Goal: Book appointment/travel/reservation

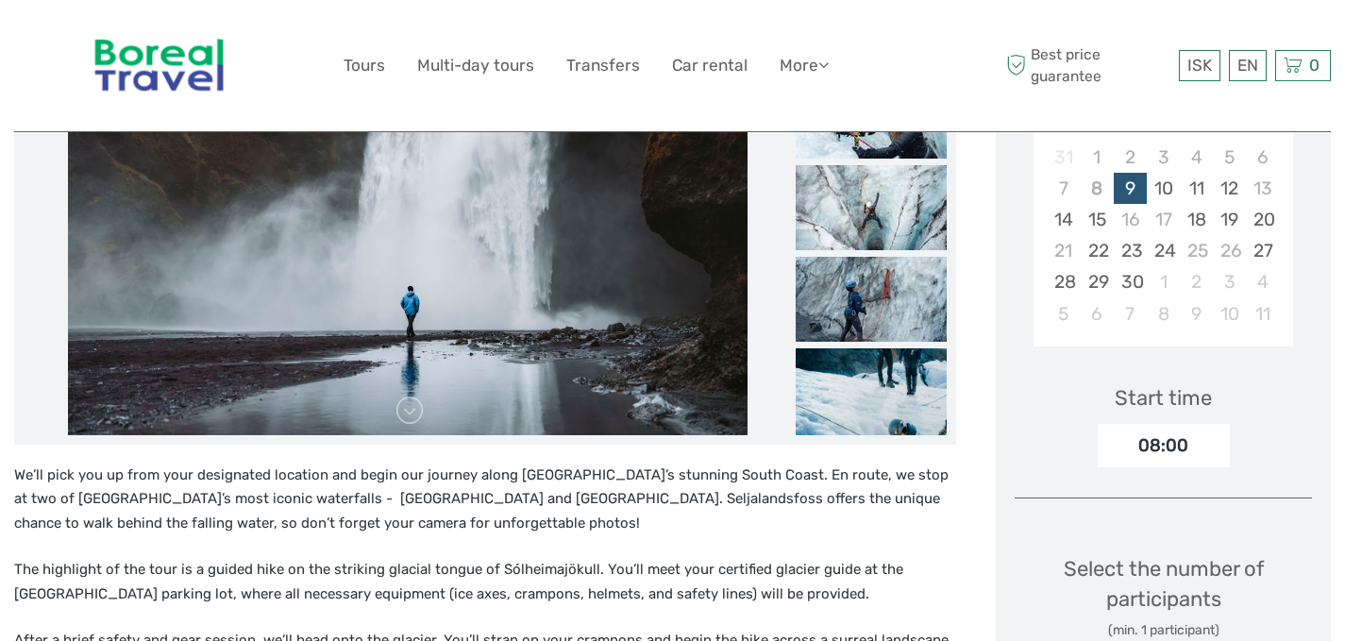
scroll to position [228, 0]
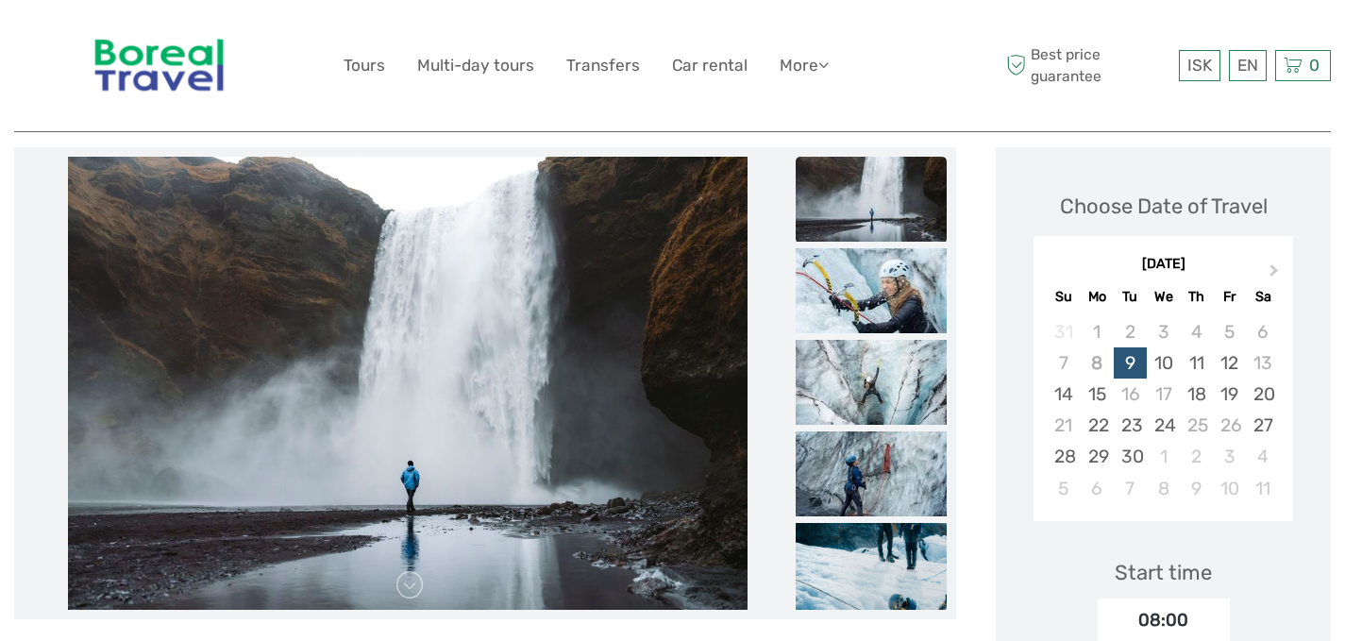
click at [364, 86] on div "ISK ISK € $ £ EN English Español Deutsch Tours Multi-day tours Transfers Car re…" at bounding box center [673, 65] width 659 height 103
click at [363, 52] on link "Tours" at bounding box center [365, 65] width 42 height 27
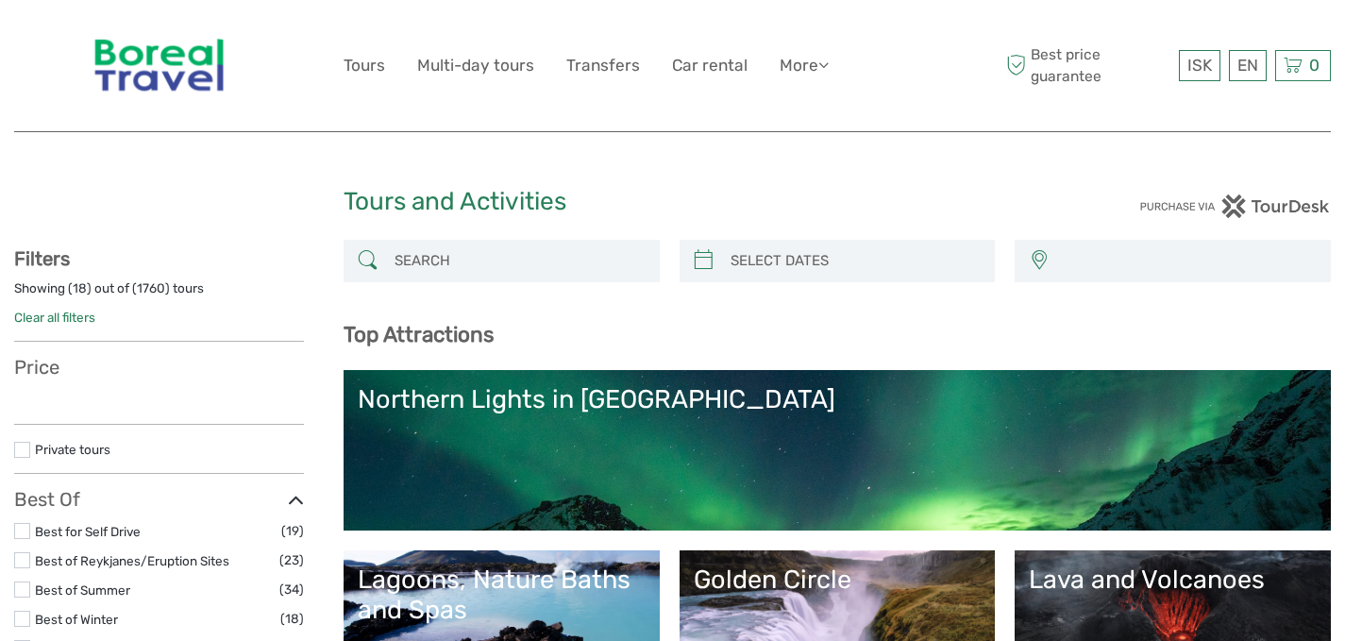
select select
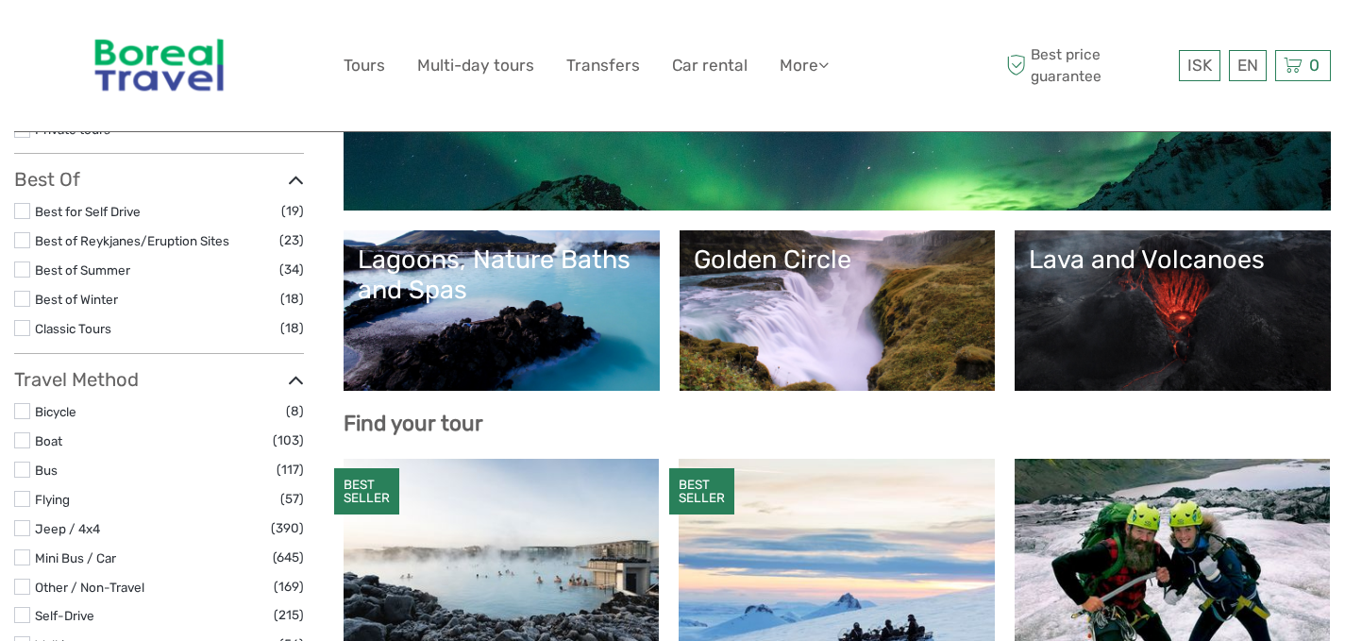
select select
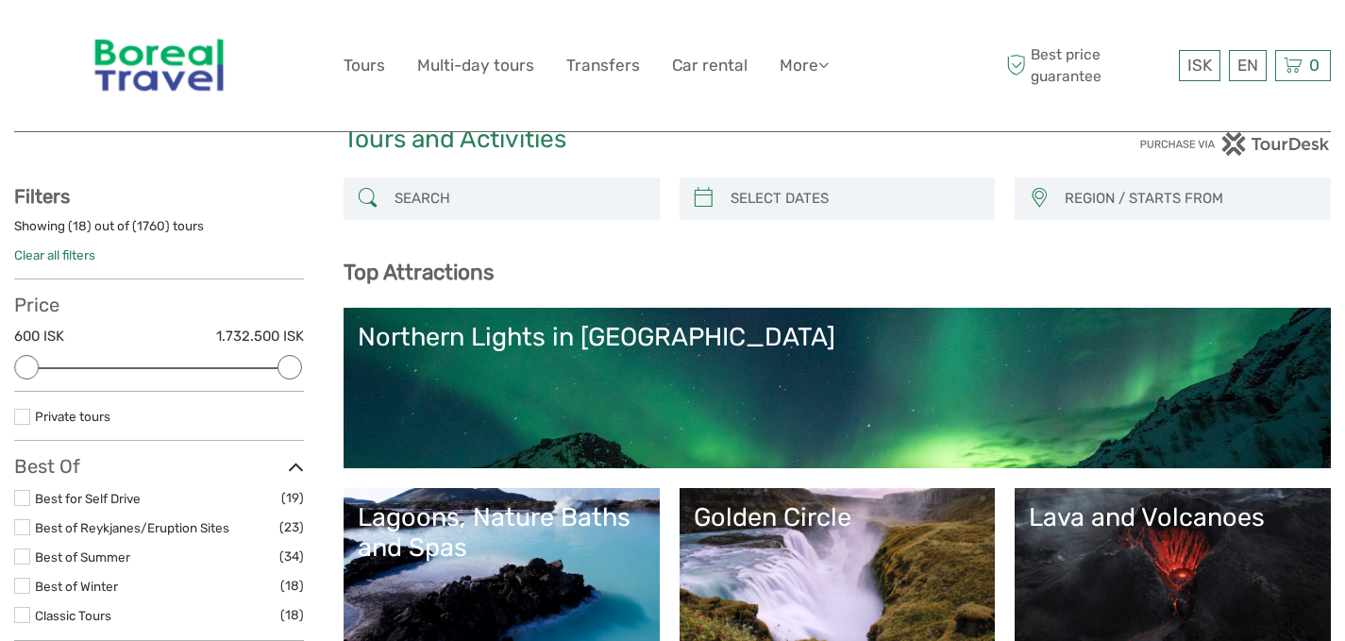
scroll to position [0, 0]
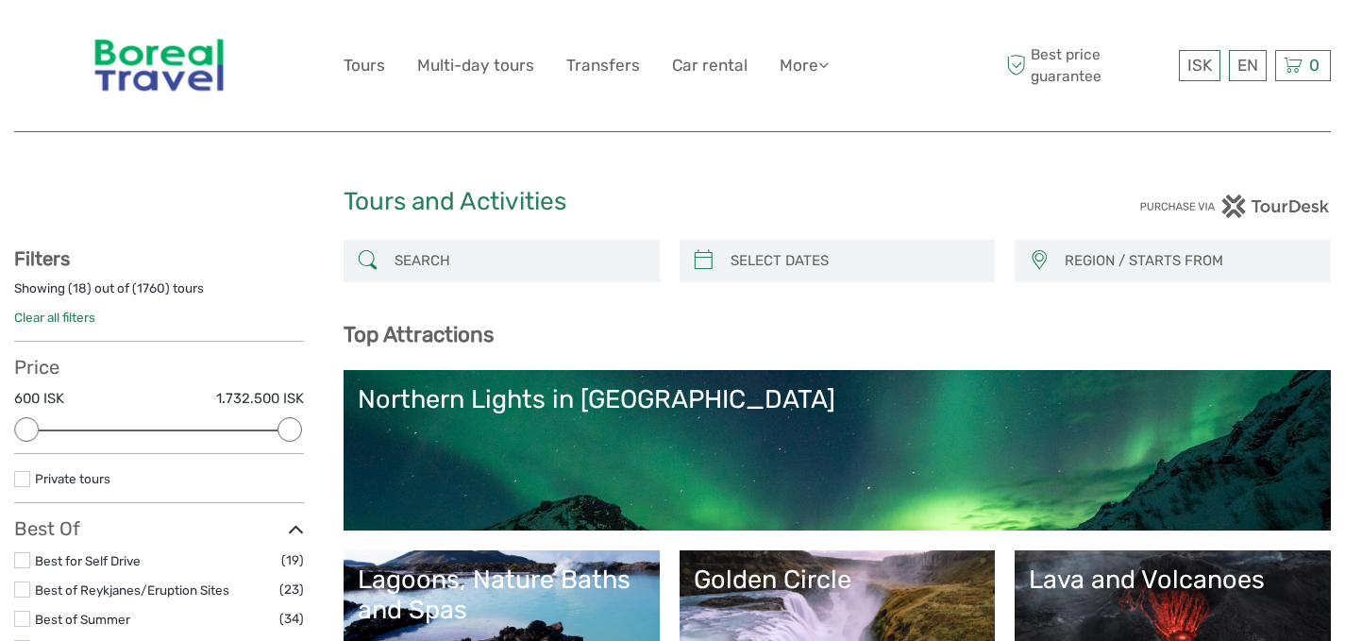
click at [523, 248] on input "search" at bounding box center [518, 261] width 263 height 33
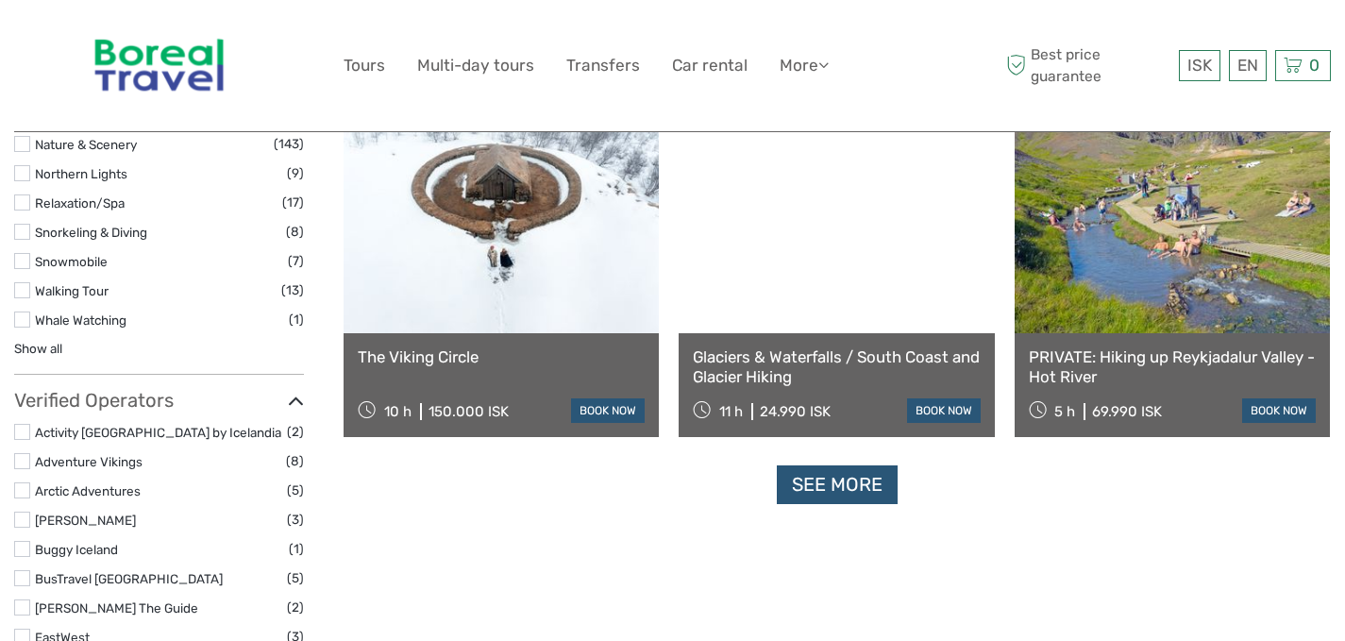
scroll to position [1806, 0]
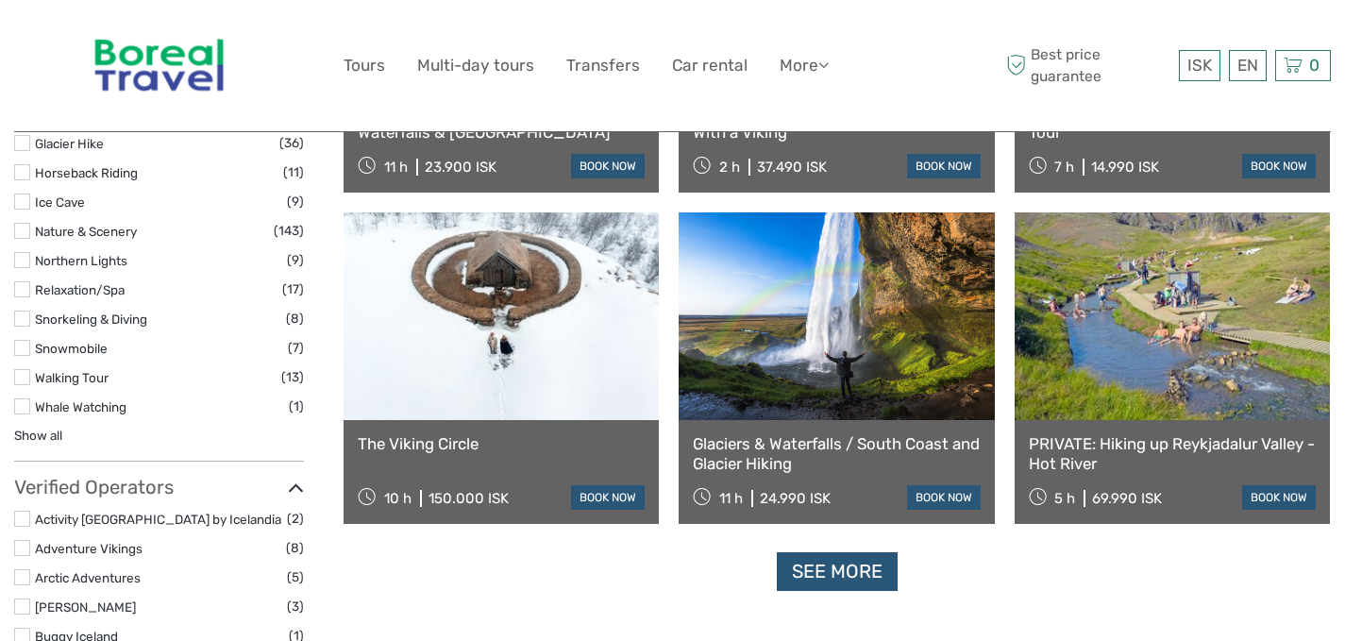
type input "vikingo"
click at [428, 447] on link "The Viking Circle" at bounding box center [501, 443] width 287 height 19
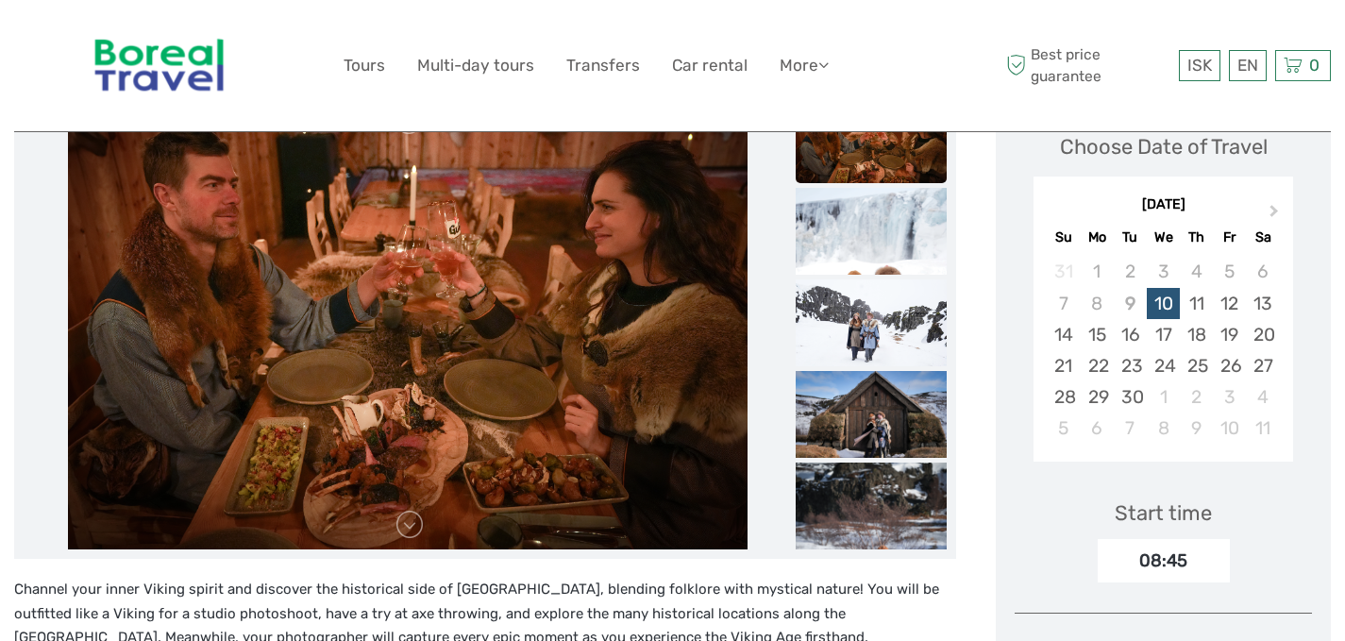
scroll to position [189, 0]
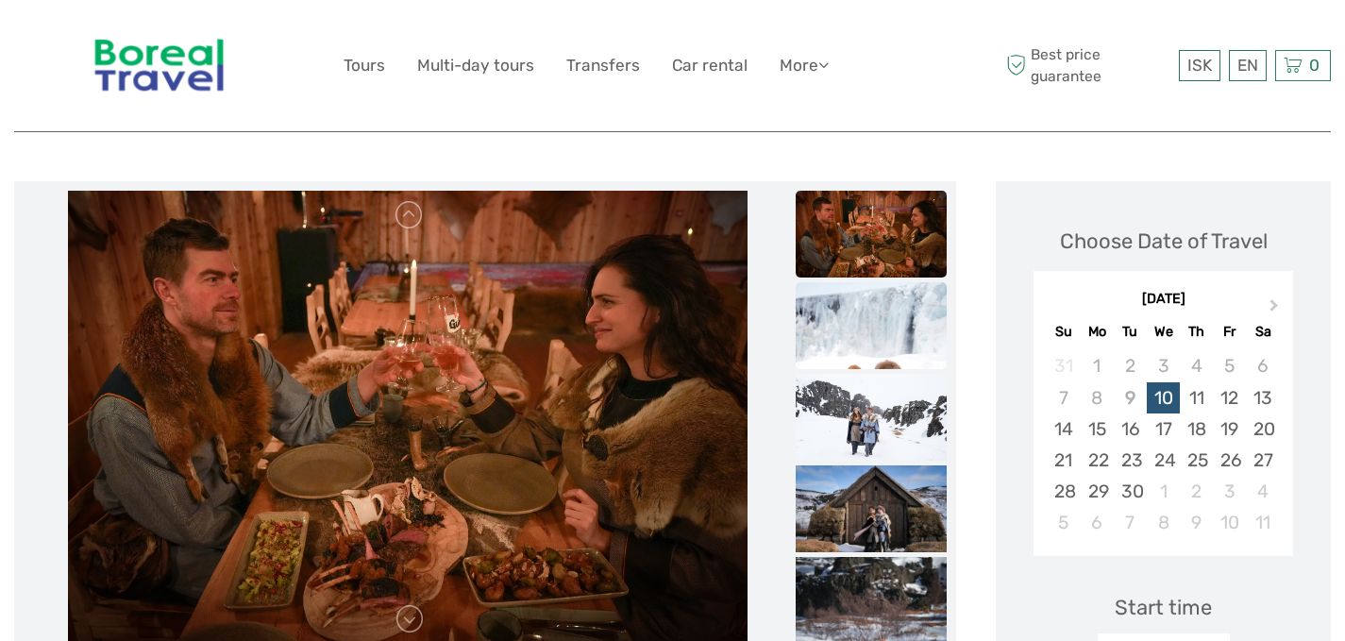
click at [897, 344] on img at bounding box center [871, 395] width 151 height 227
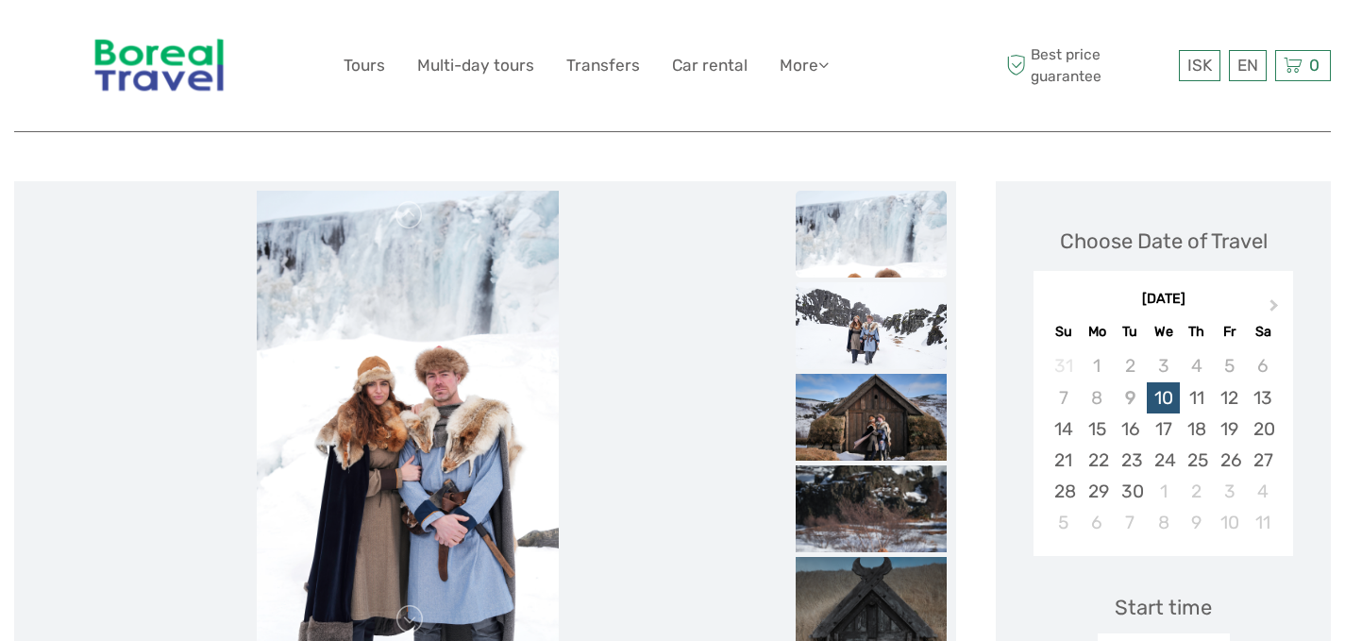
click at [888, 344] on img at bounding box center [871, 332] width 151 height 101
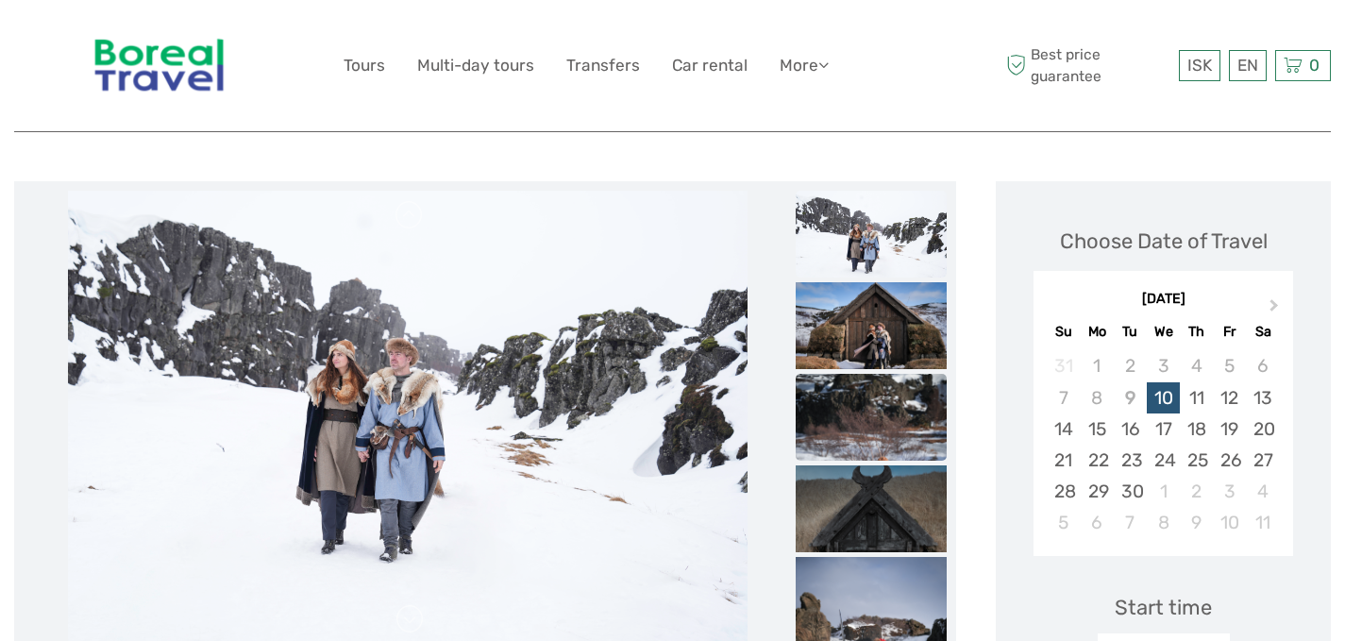
click at [888, 370] on ul at bounding box center [871, 283] width 151 height 1100
drag, startPoint x: 876, startPoint y: 345, endPoint x: 884, endPoint y: 379, distance: 34.8
click at [875, 345] on img at bounding box center [871, 332] width 151 height 101
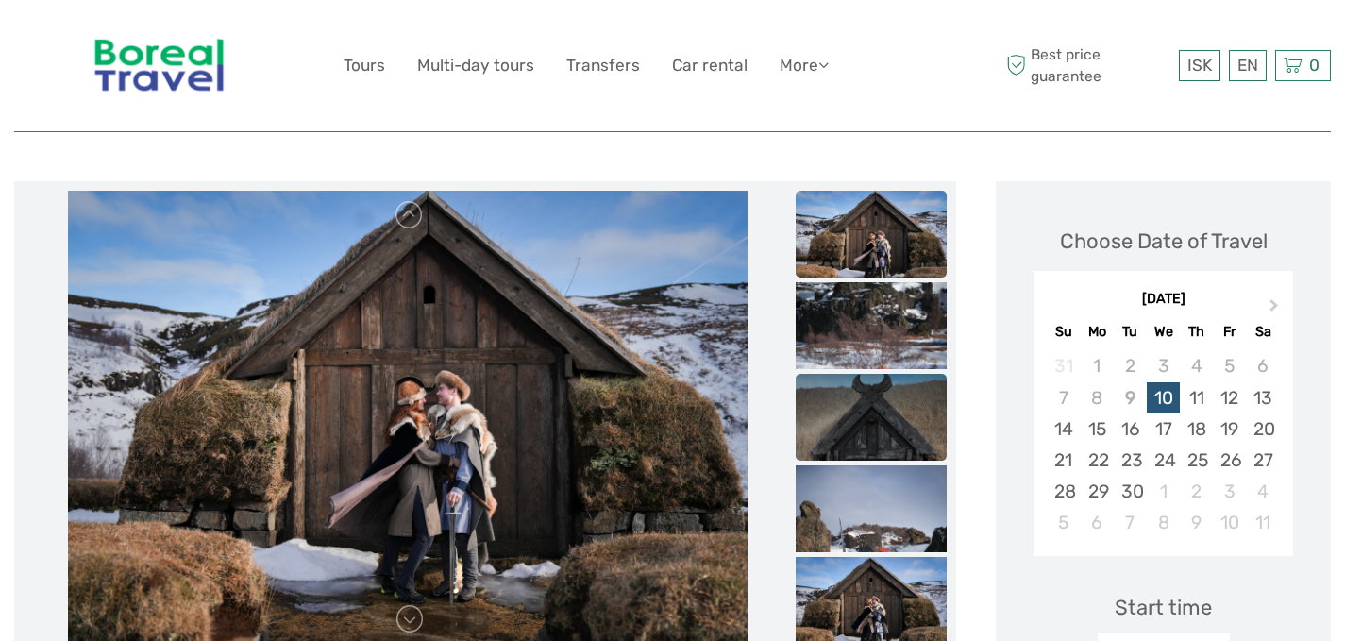
click at [885, 384] on img at bounding box center [871, 487] width 151 height 227
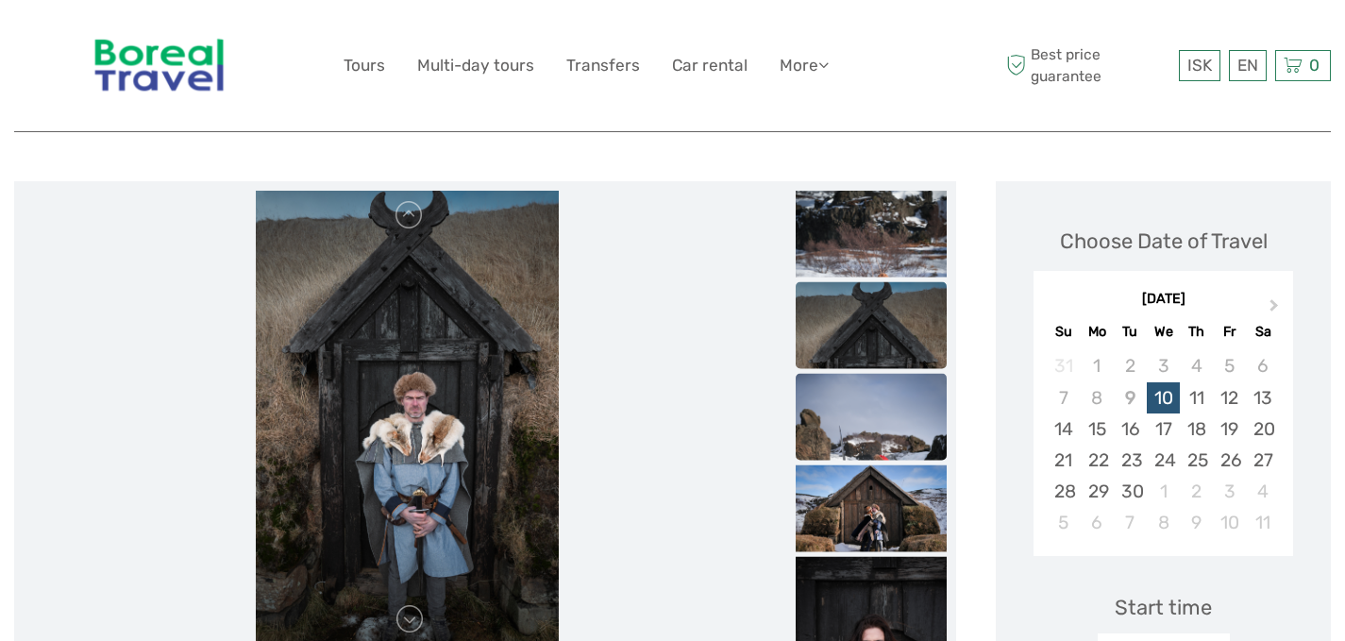
click at [887, 449] on img at bounding box center [871, 487] width 151 height 227
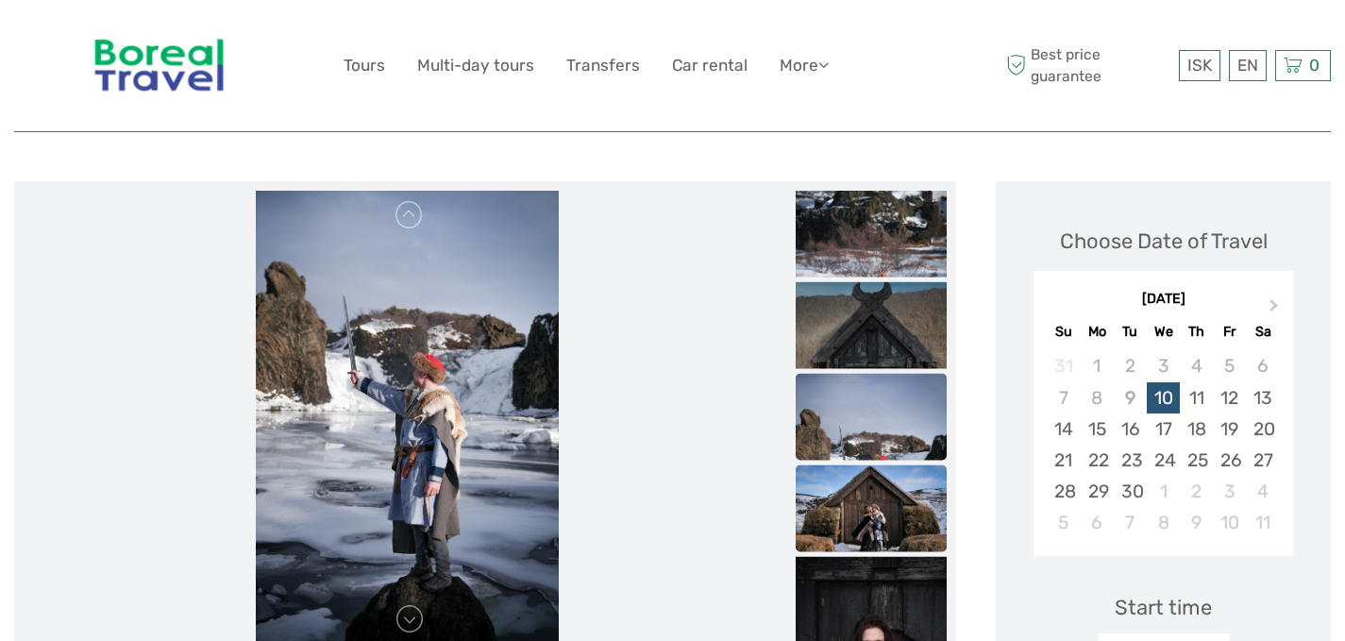
click at [872, 482] on img at bounding box center [871, 515] width 151 height 101
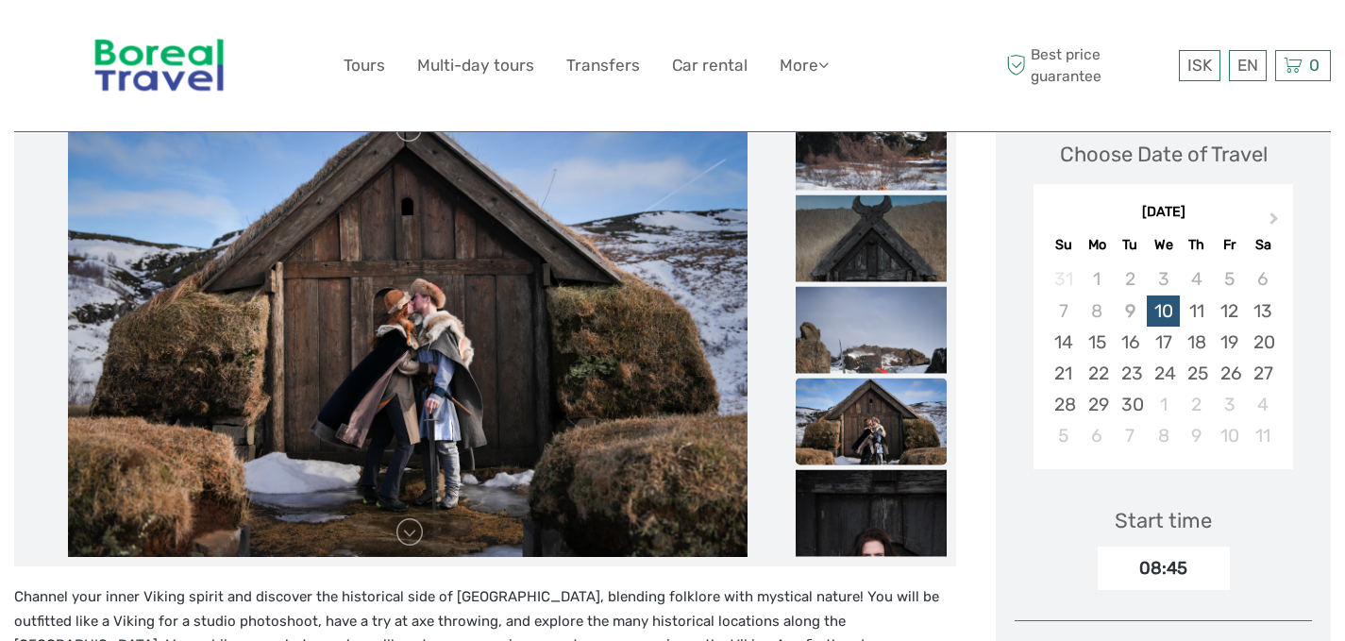
scroll to position [378, 0]
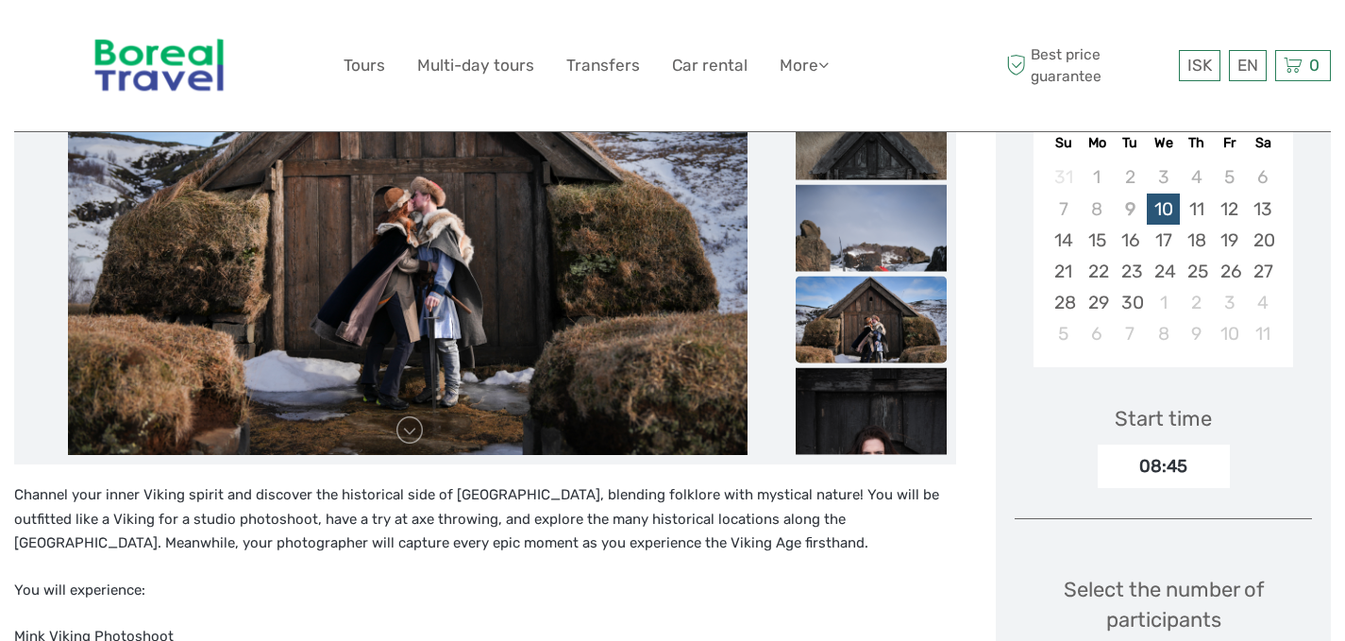
click at [860, 324] on img at bounding box center [871, 327] width 151 height 101
click at [857, 394] on img at bounding box center [871, 481] width 151 height 227
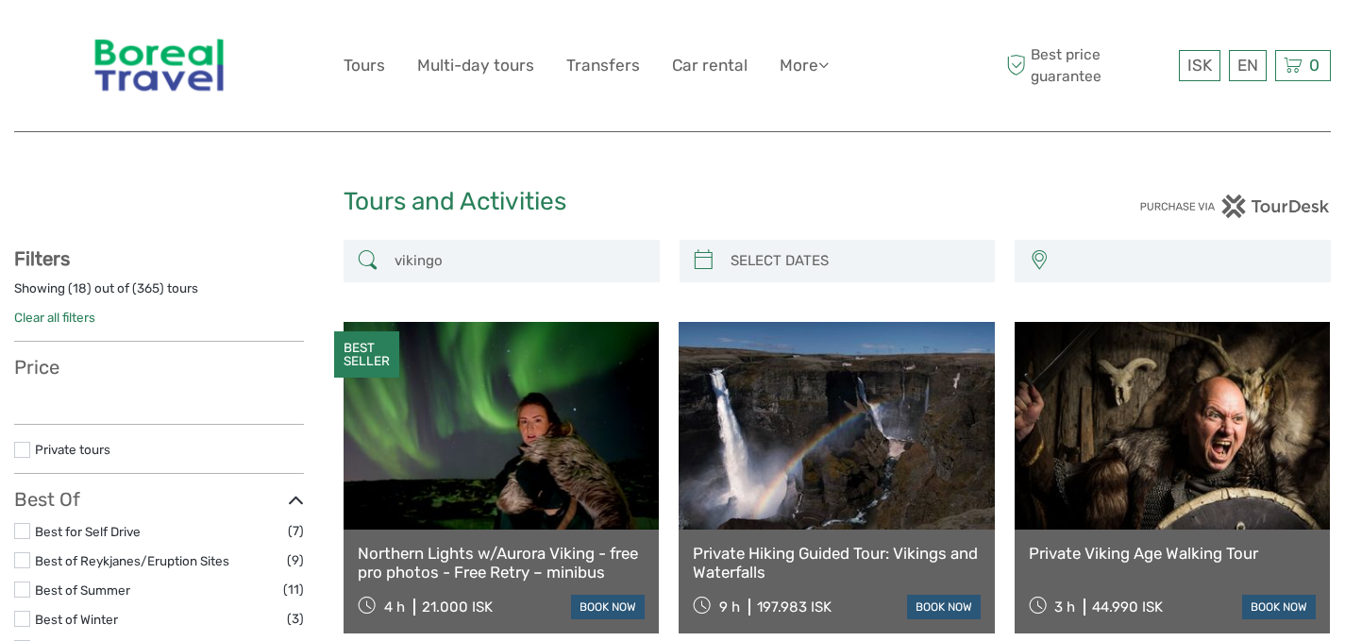
select select
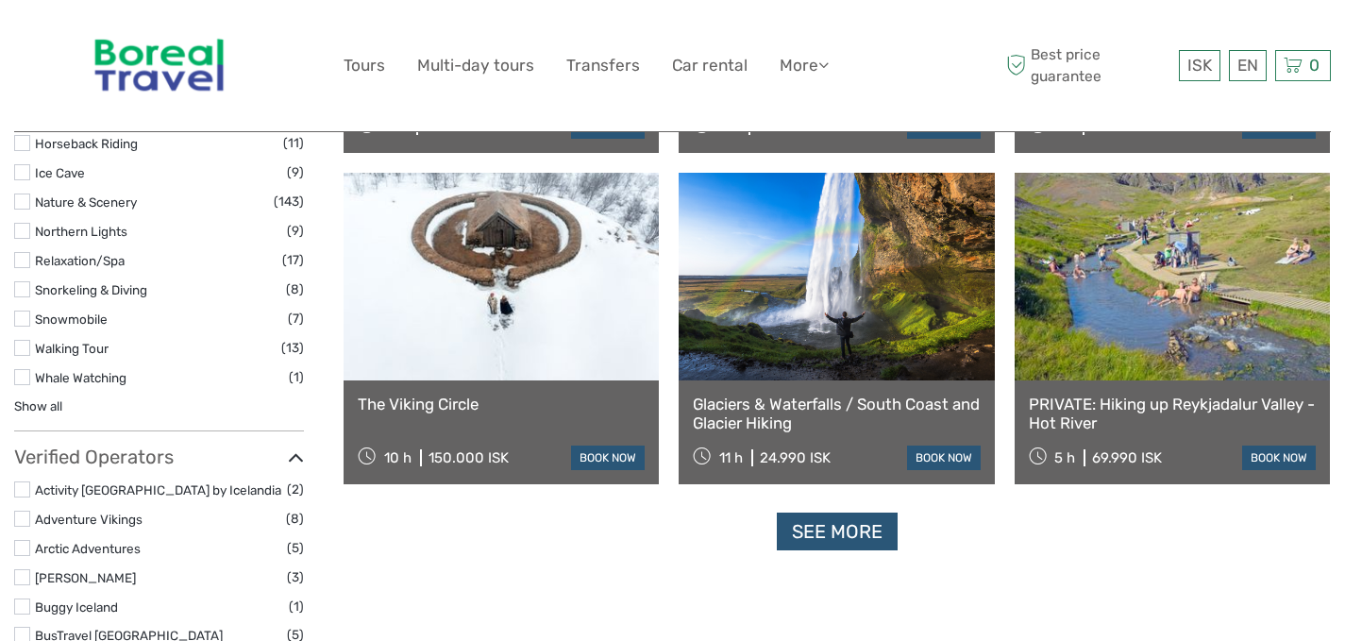
select select
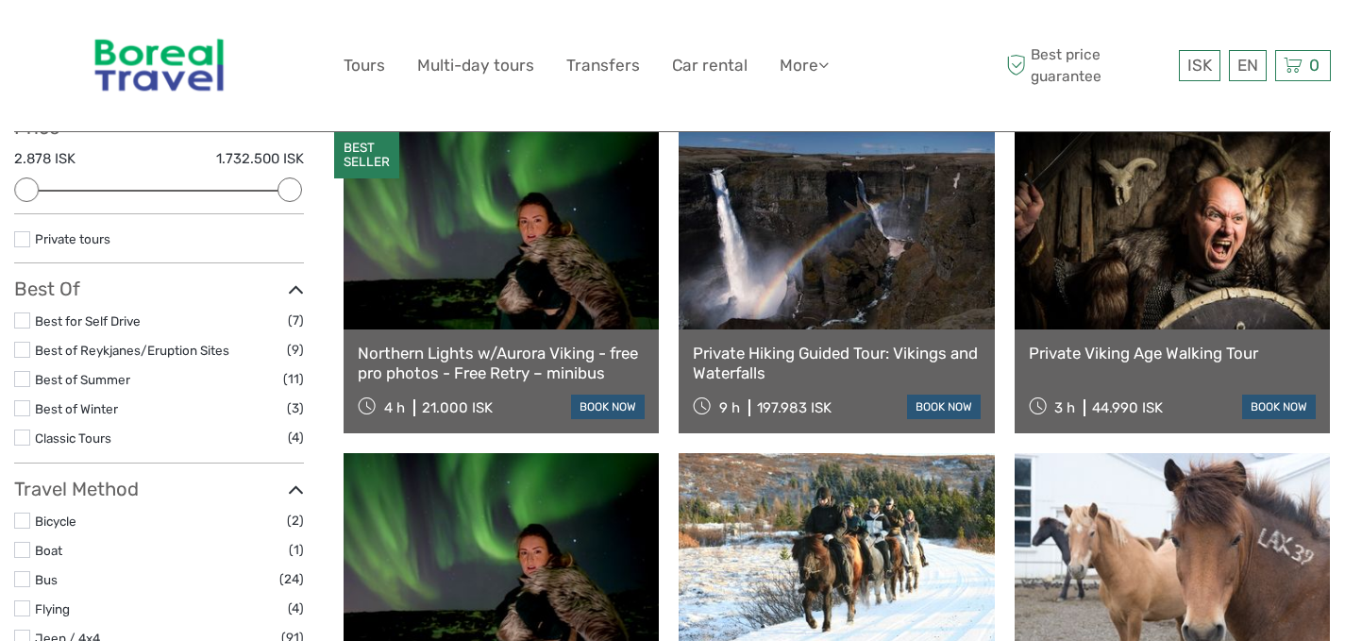
scroll to position [201, 0]
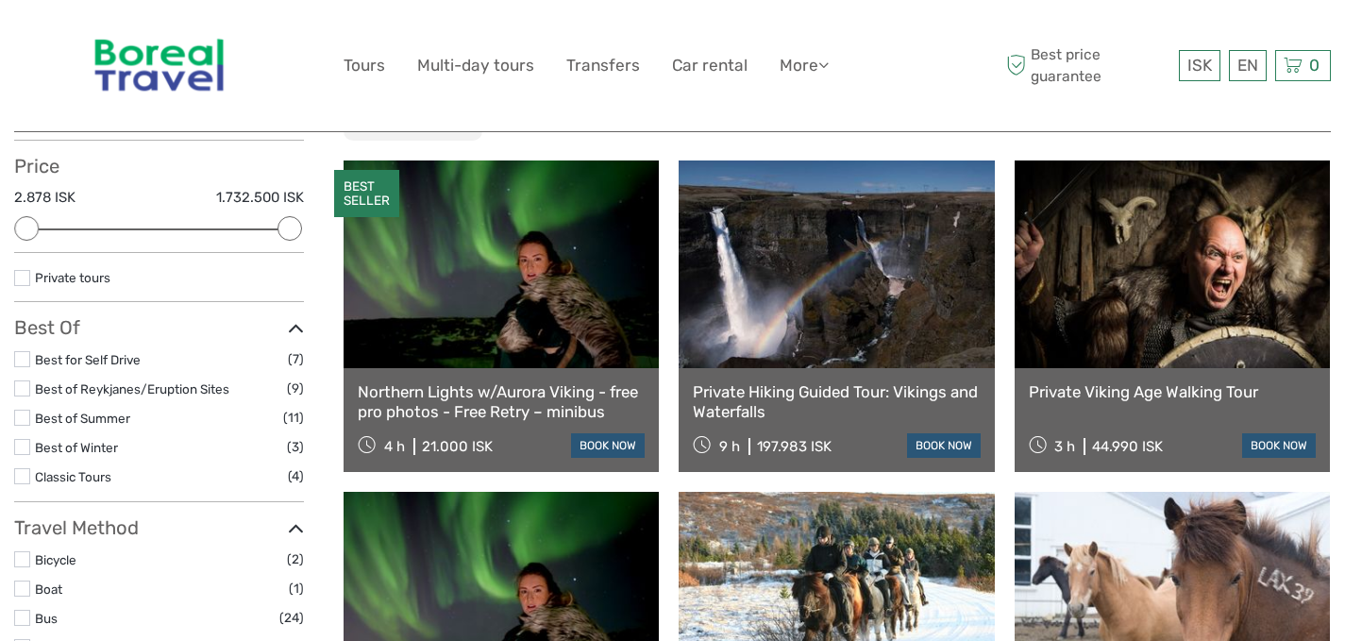
click at [1193, 389] on link "Private Viking Age Walking Tour" at bounding box center [1172, 391] width 287 height 19
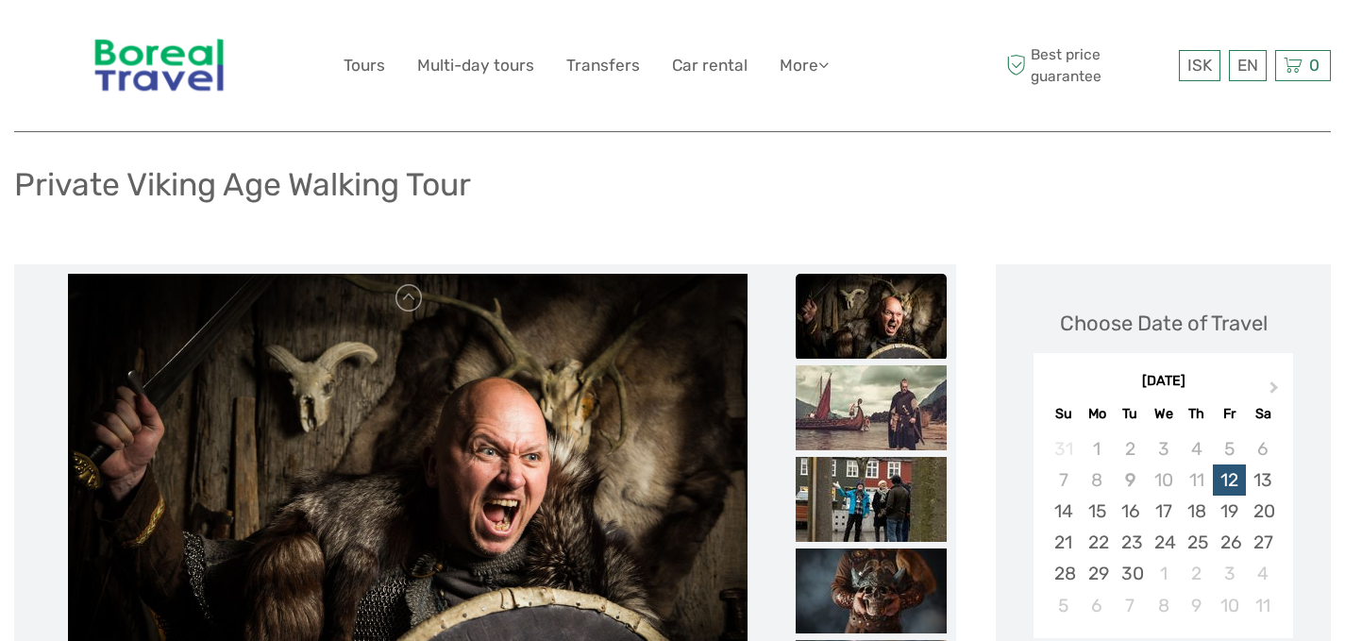
scroll to position [94, 0]
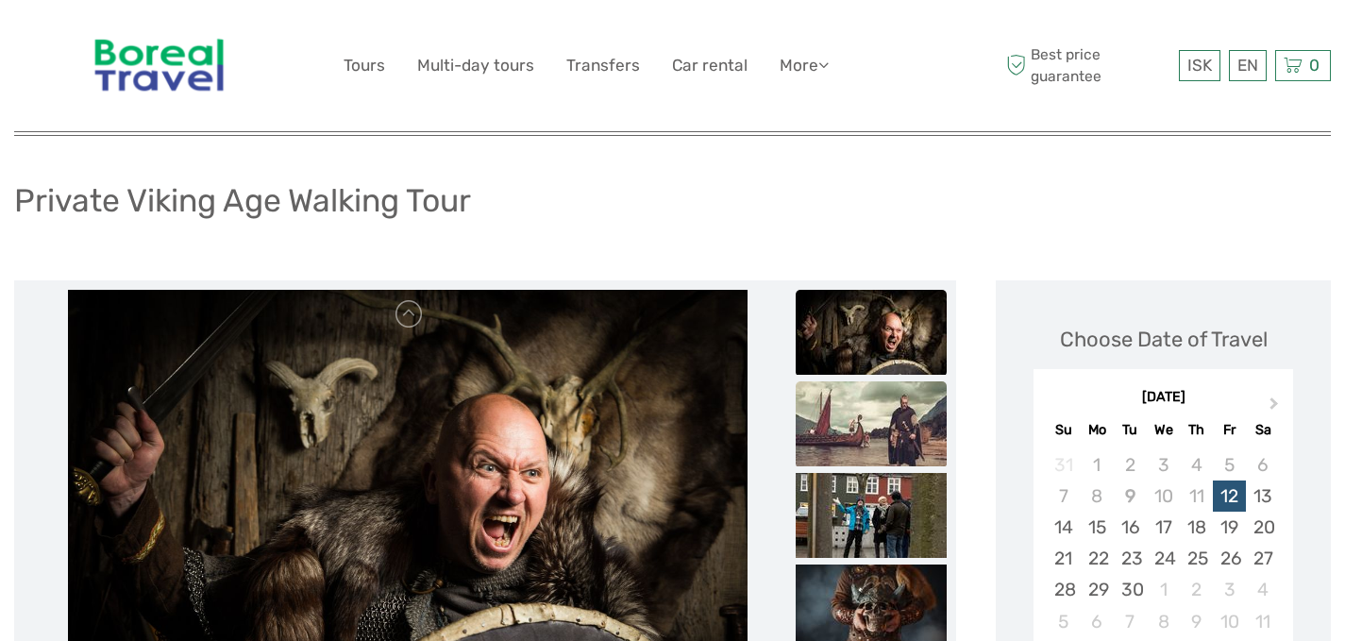
click at [899, 392] on img at bounding box center [871, 423] width 151 height 85
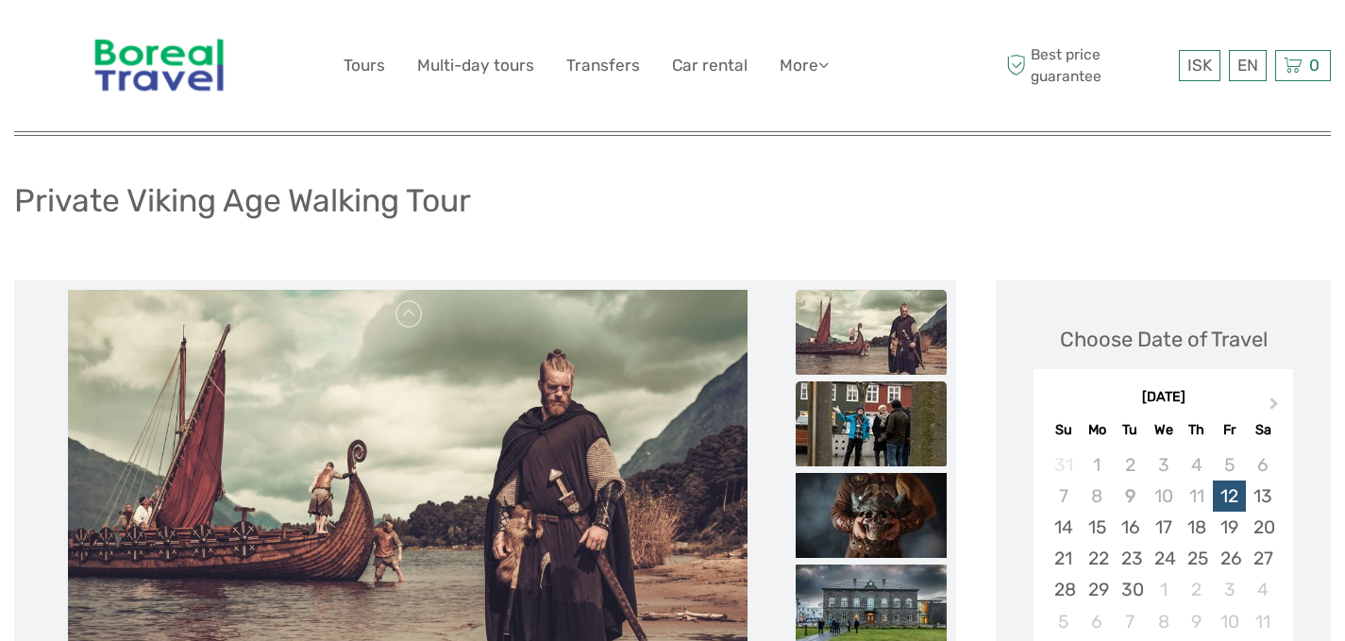
click at [903, 444] on img at bounding box center [871, 423] width 151 height 85
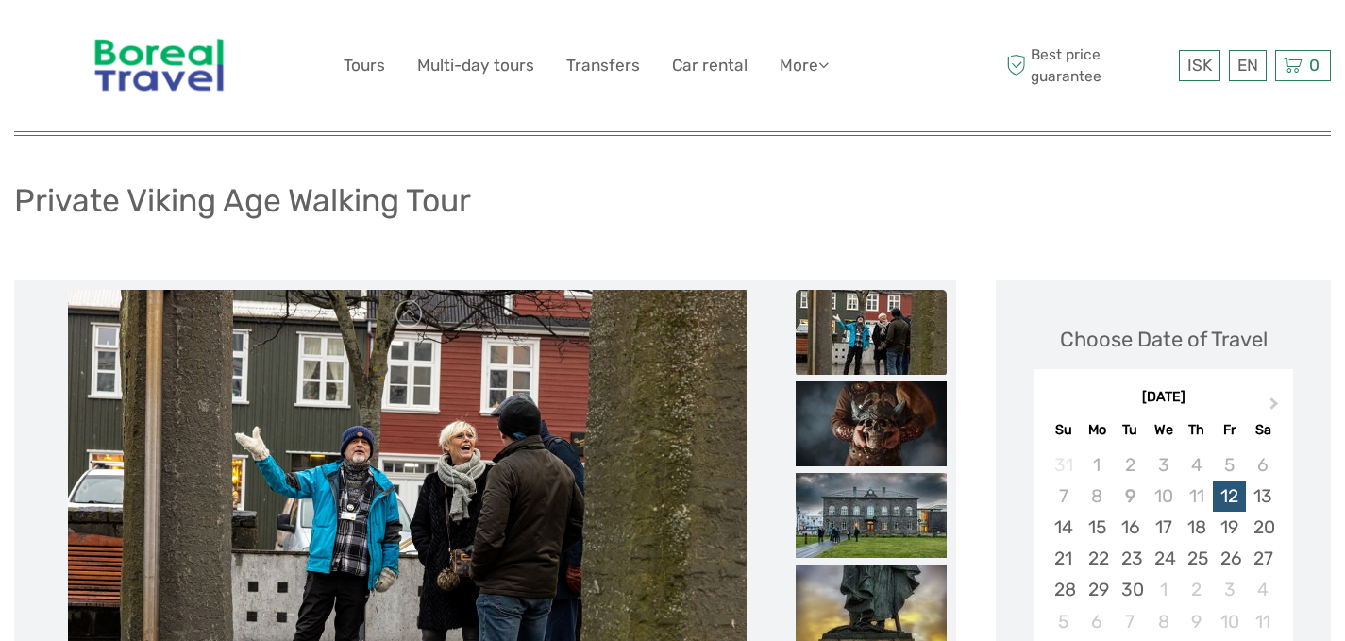
scroll to position [283, 0]
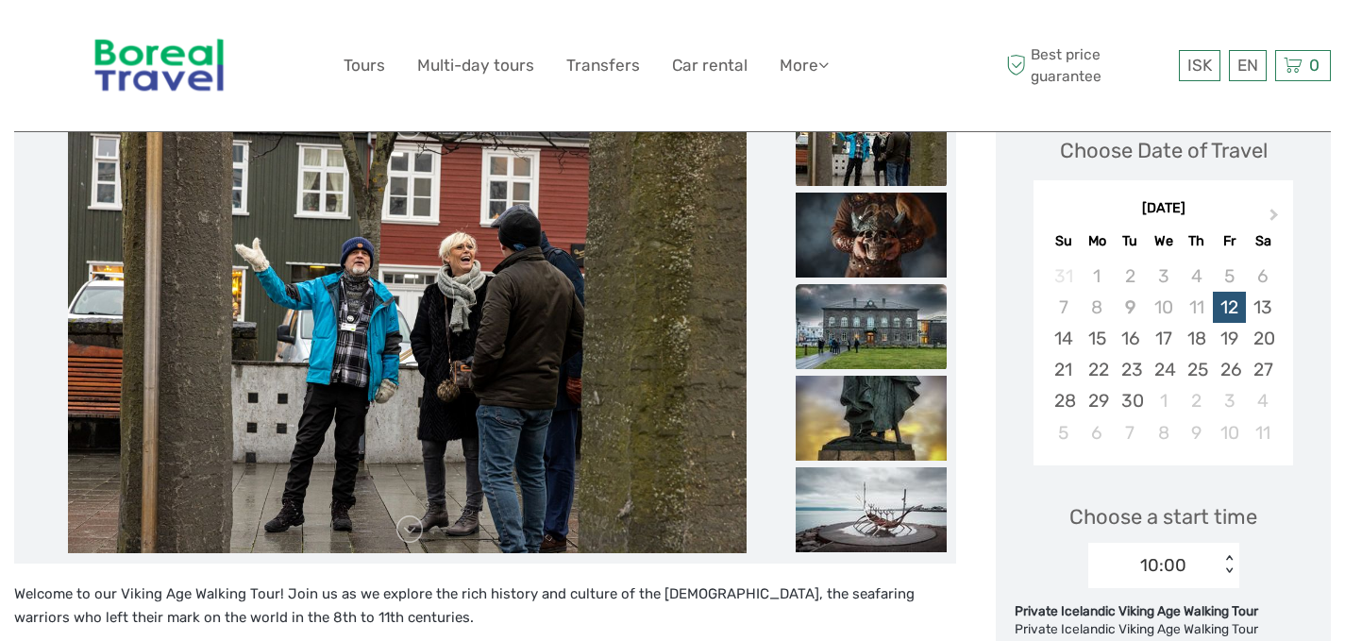
click at [875, 323] on img at bounding box center [871, 326] width 151 height 85
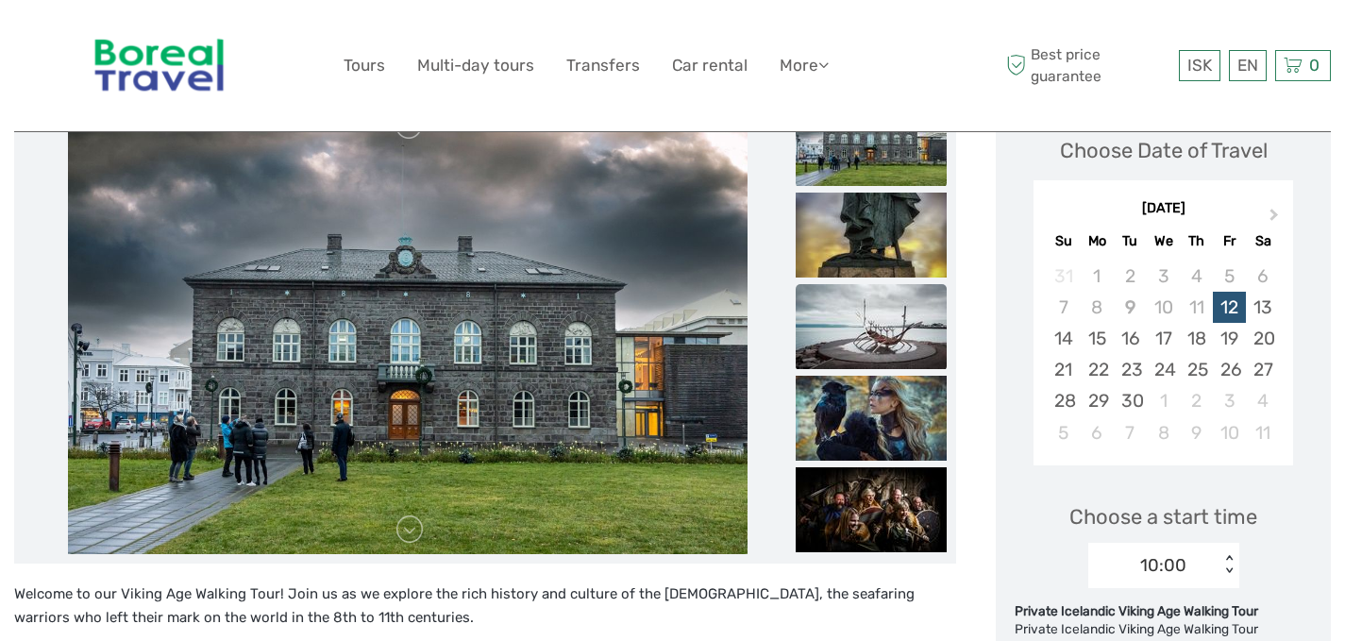
drag, startPoint x: 859, startPoint y: 302, endPoint x: 879, endPoint y: 334, distance: 37.7
click at [860, 303] on img at bounding box center [871, 326] width 151 height 85
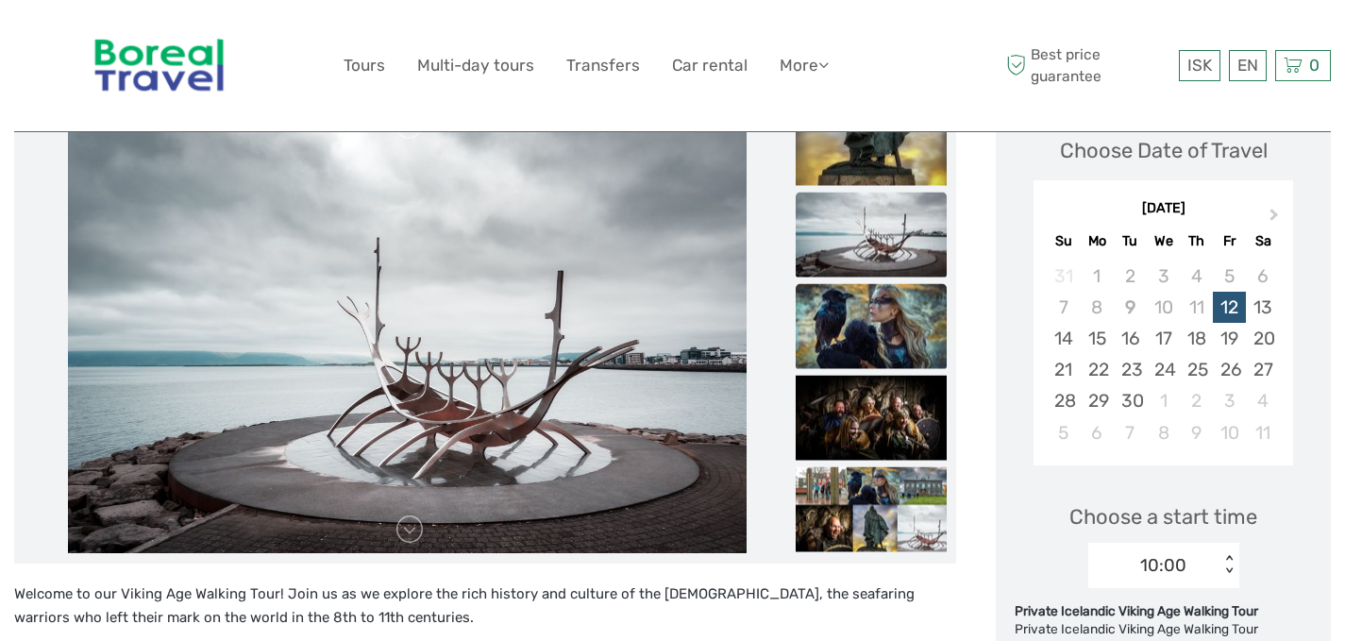
click at [887, 333] on img at bounding box center [871, 325] width 151 height 85
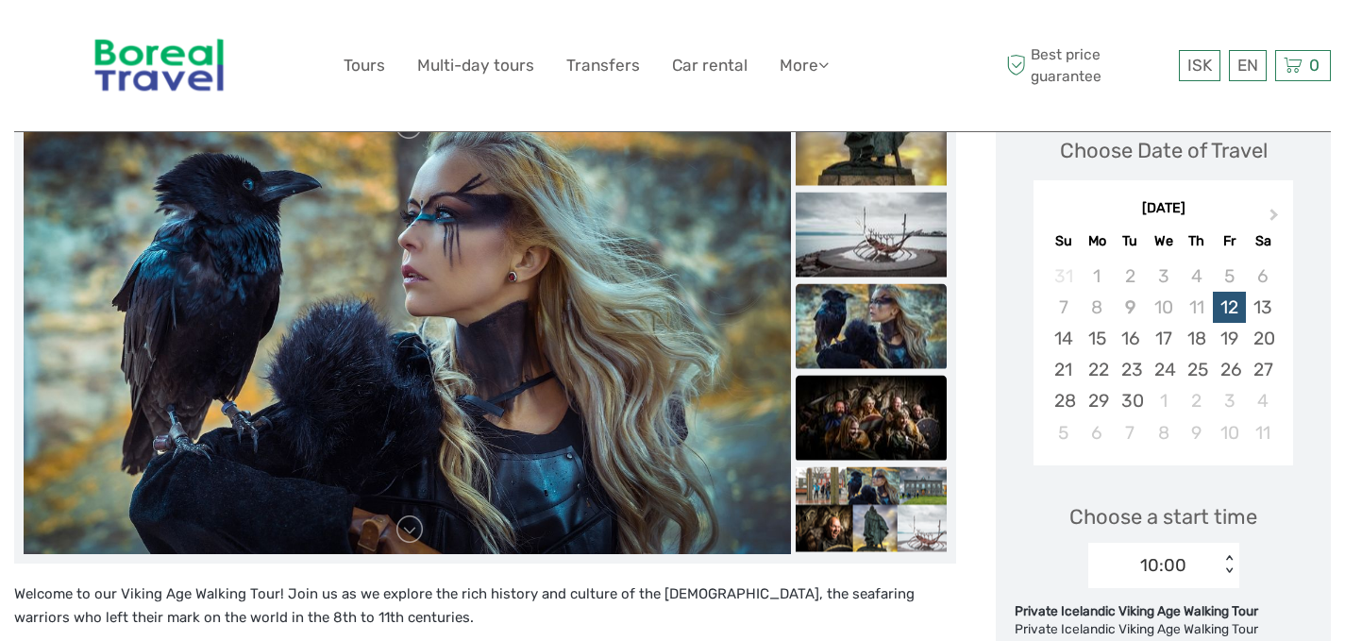
click at [872, 399] on img at bounding box center [871, 417] width 151 height 85
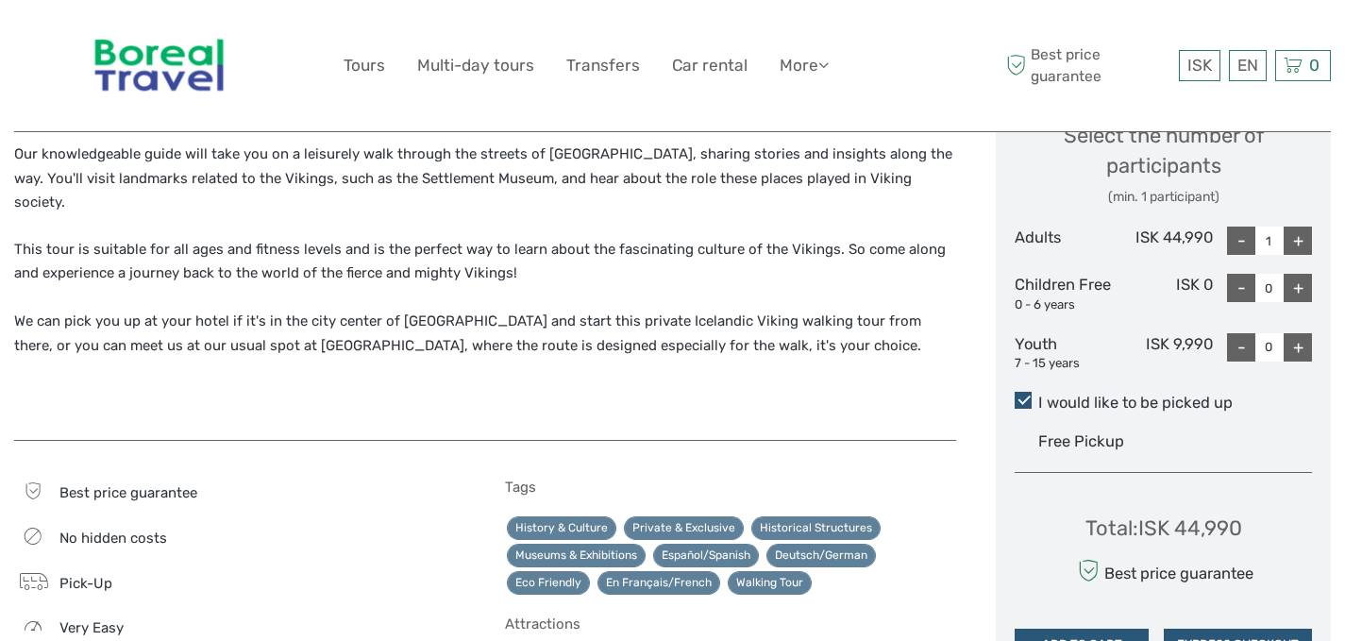
scroll to position [755, 0]
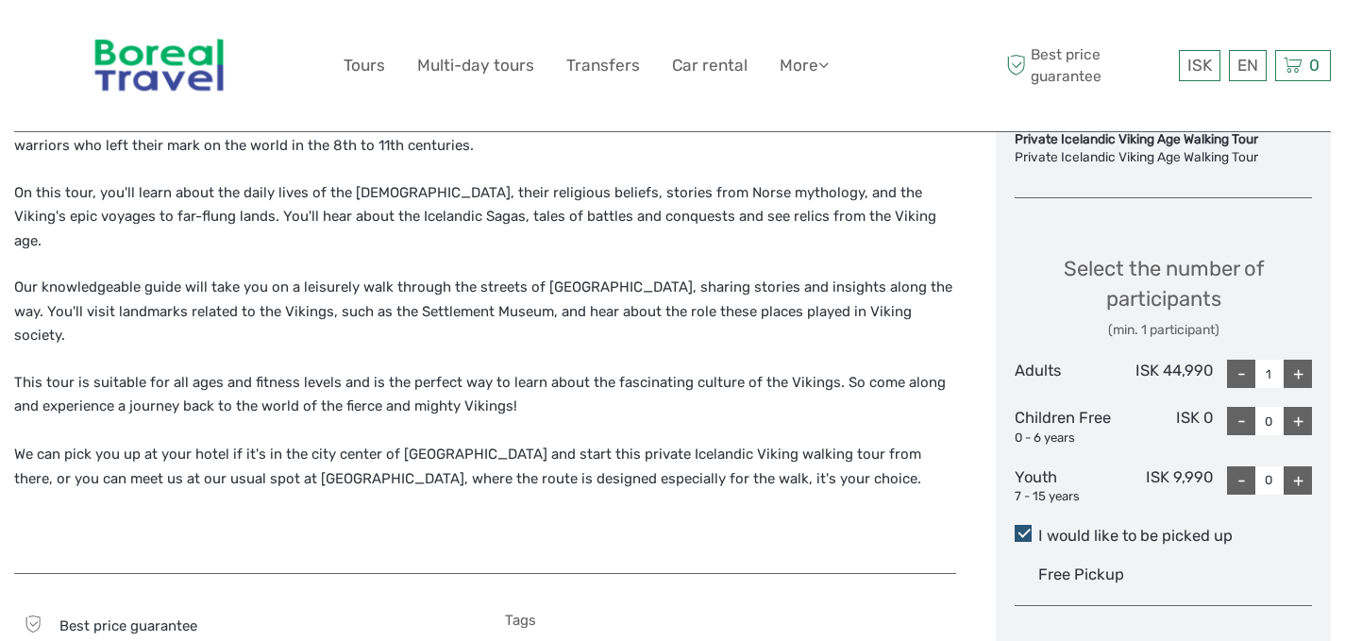
drag, startPoint x: 750, startPoint y: 440, endPoint x: 811, endPoint y: 499, distance: 84.8
click at [812, 499] on div "Welcome to our Viking Age Walking Tour! Join us as we explore the rich history …" at bounding box center [485, 332] width 942 height 444
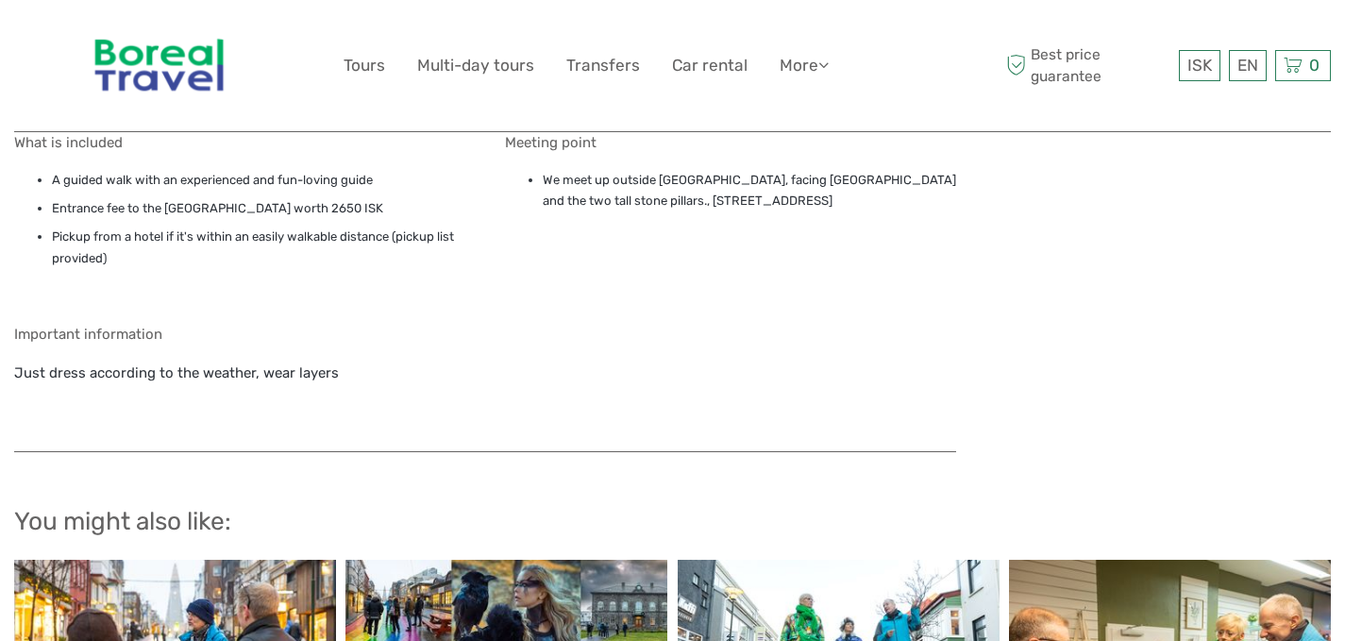
scroll to position [1888, 0]
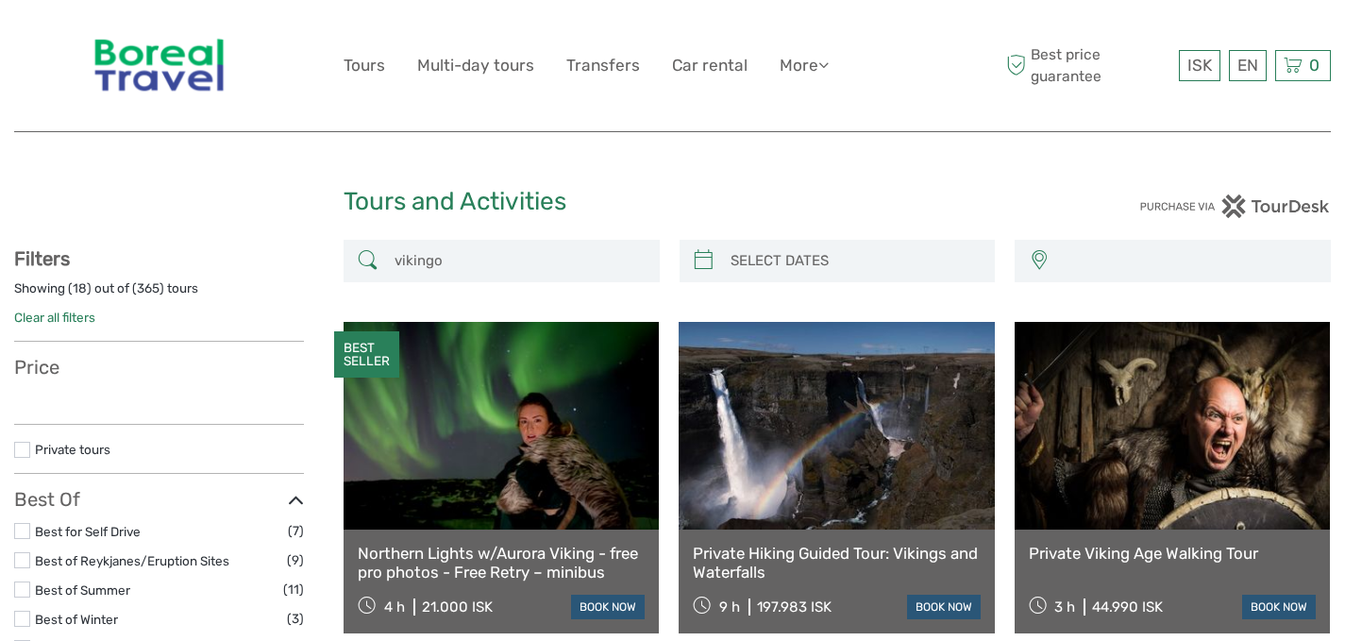
select select
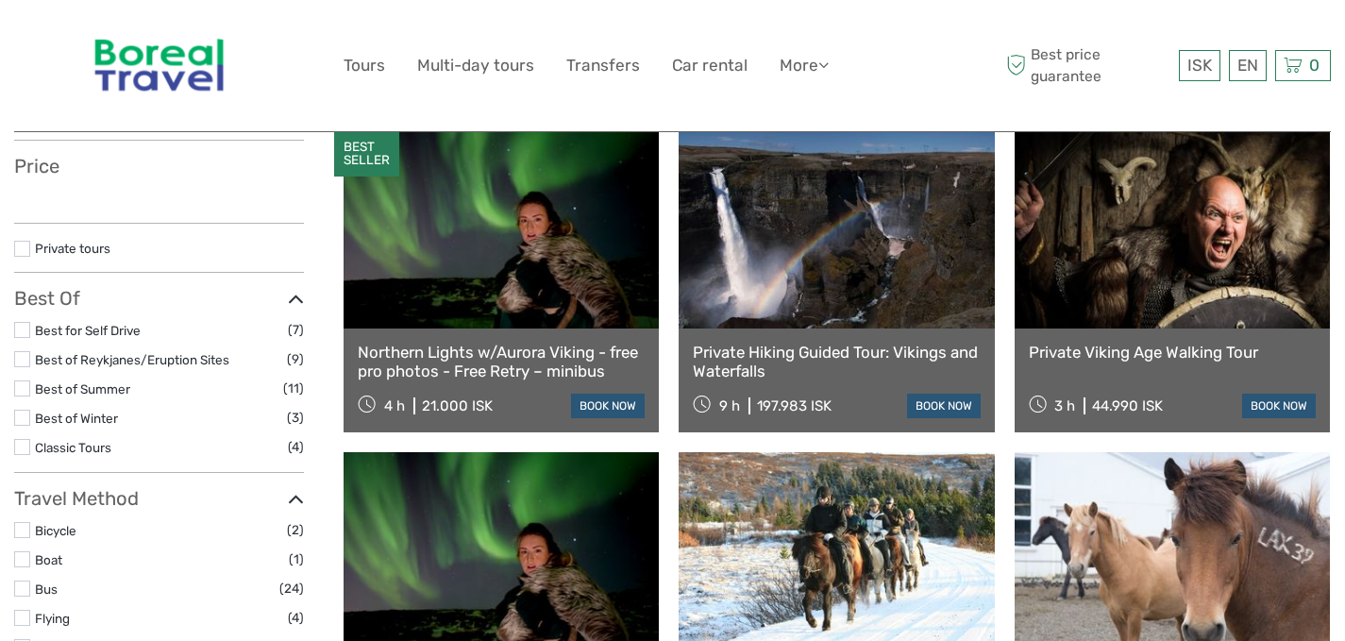
select select
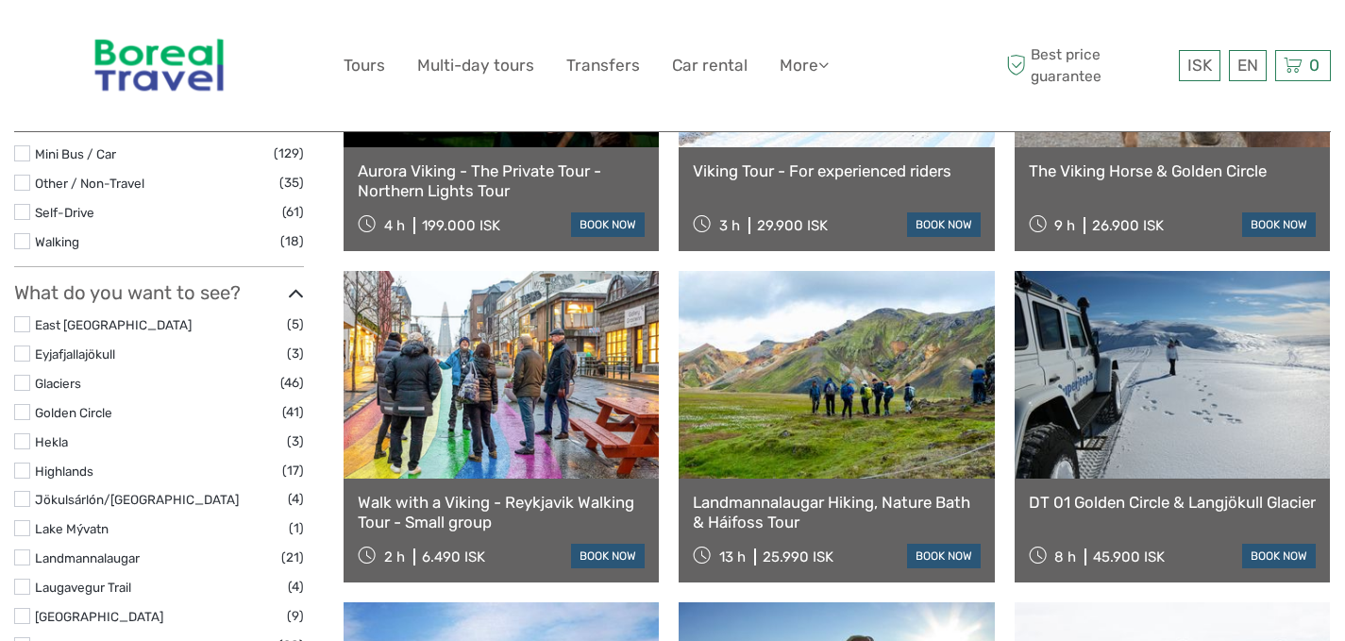
scroll to position [862, 0]
